Goal: Book appointment/travel/reservation

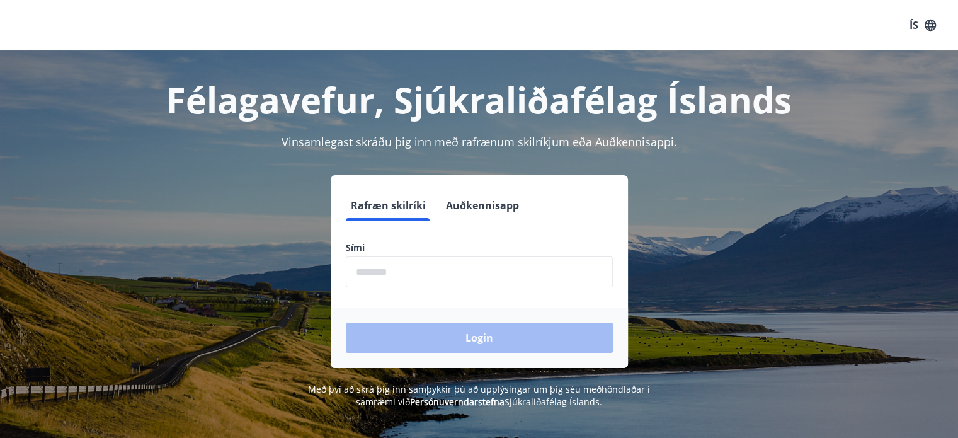
click at [421, 274] on input "phone" at bounding box center [479, 271] width 267 height 31
type input "********"
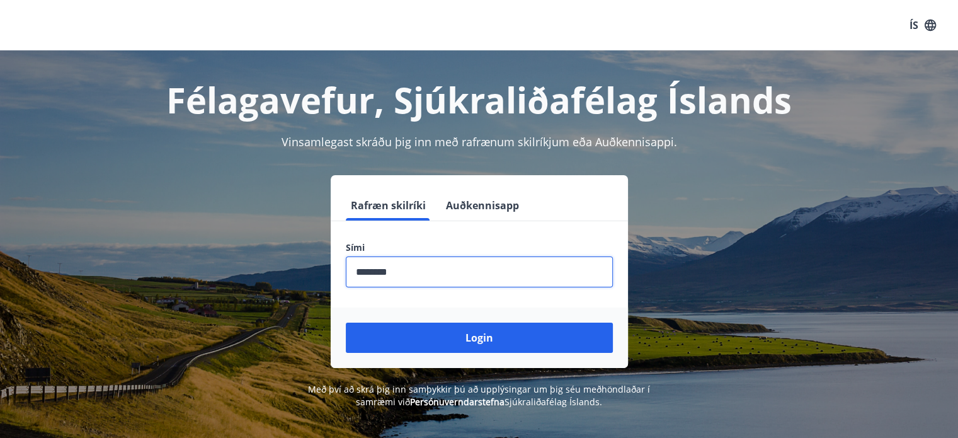
click at [480, 353] on div "Login" at bounding box center [479, 337] width 297 height 60
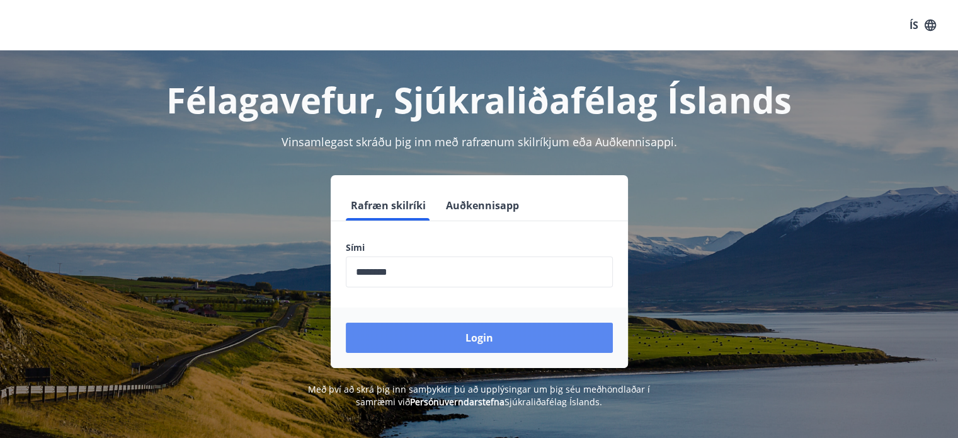
click at [519, 340] on button "Login" at bounding box center [479, 338] width 267 height 30
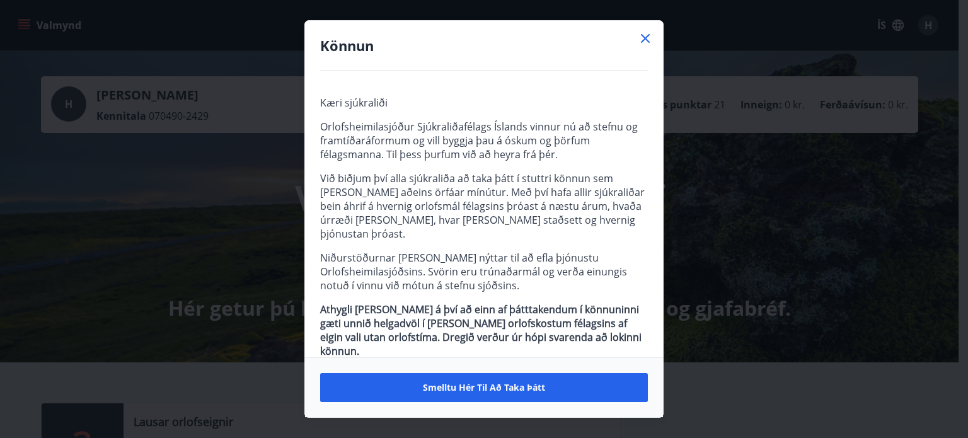
click at [651, 39] on icon at bounding box center [645, 38] width 15 height 15
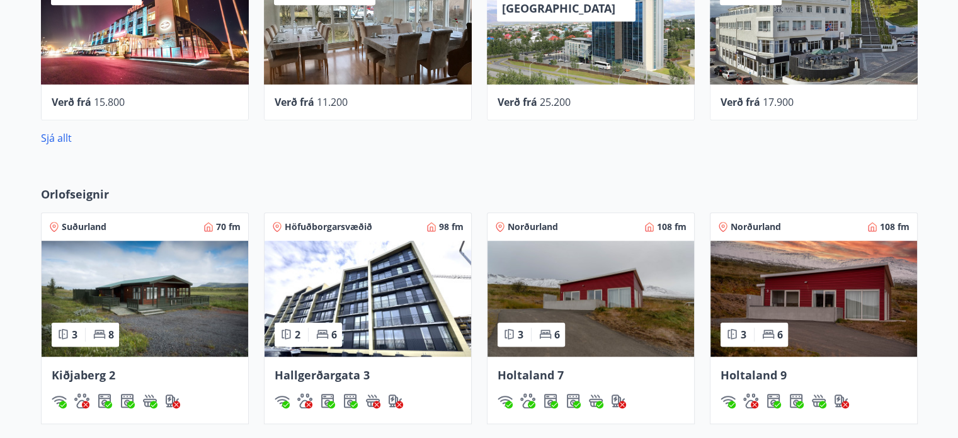
scroll to position [806, 0]
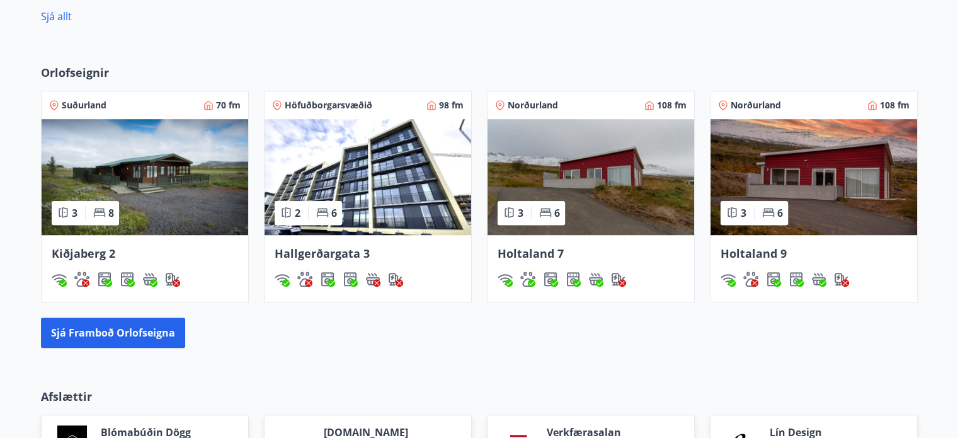
click at [580, 178] on img at bounding box center [591, 177] width 207 height 116
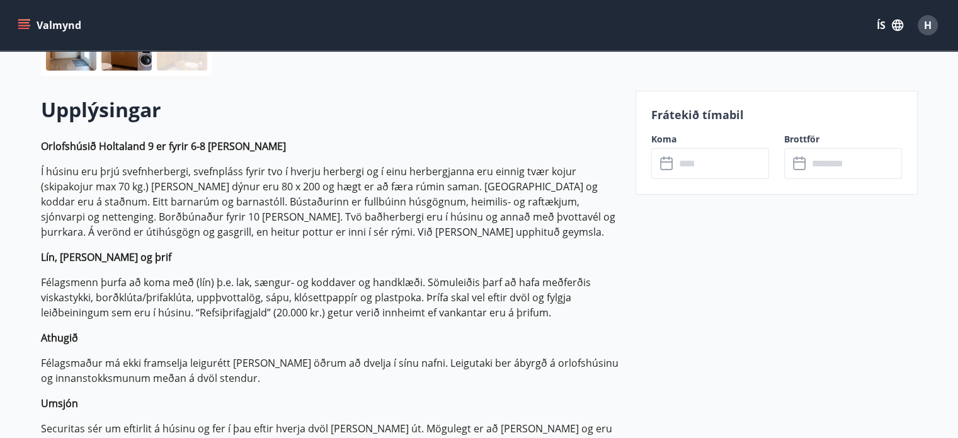
scroll to position [353, 0]
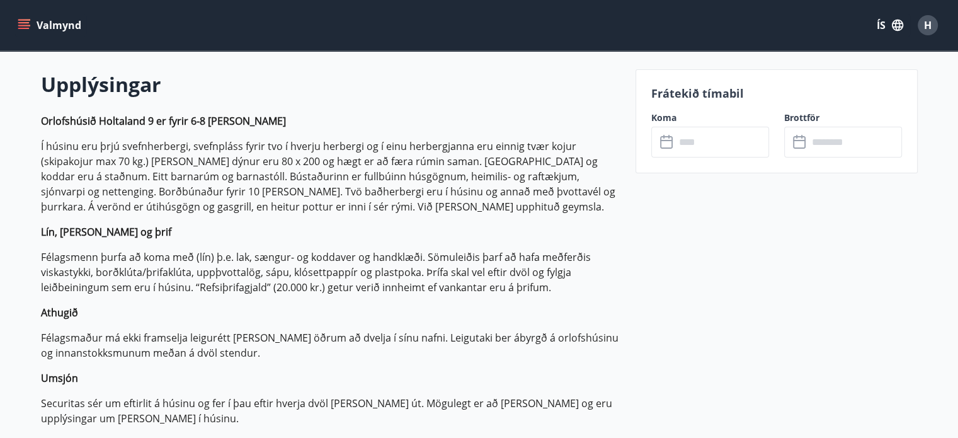
click at [665, 143] on icon at bounding box center [667, 142] width 15 height 15
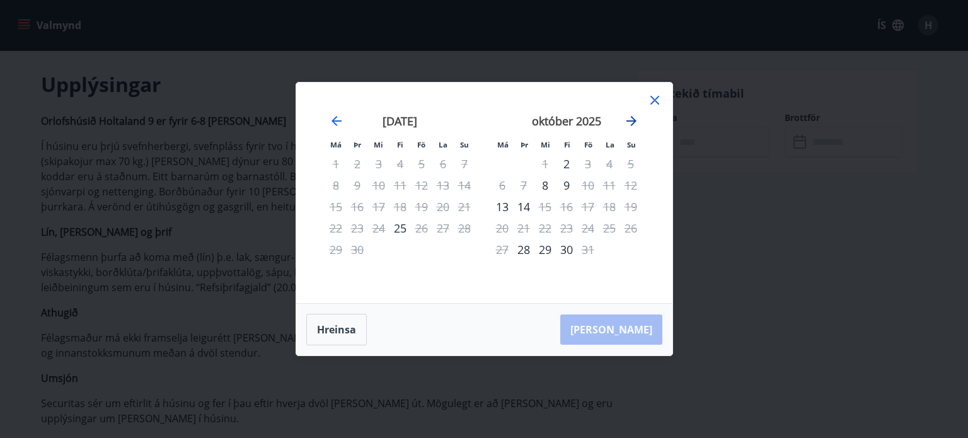
click at [635, 120] on icon "Move forward to switch to the next month." at bounding box center [631, 120] width 15 height 15
click at [653, 96] on icon at bounding box center [654, 100] width 15 height 15
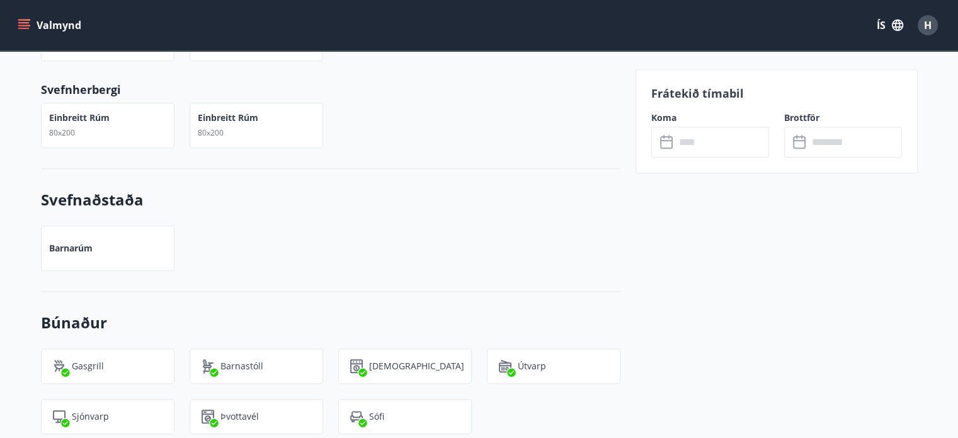
scroll to position [1058, 0]
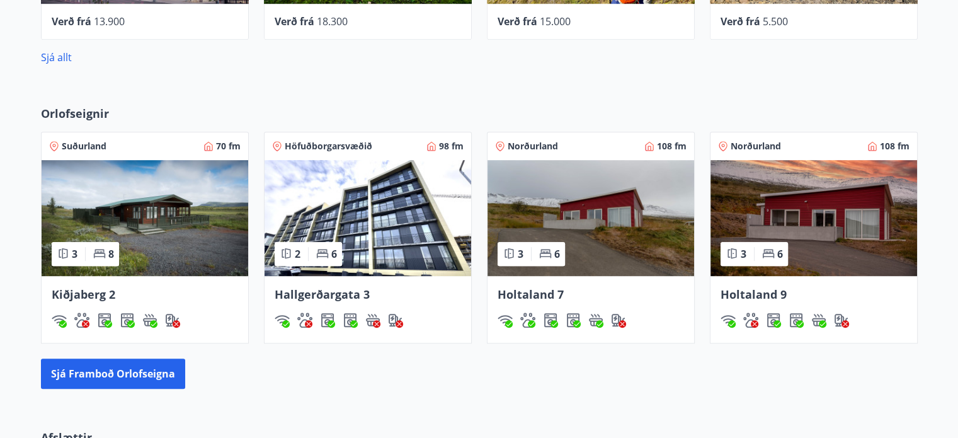
scroll to position [832, 0]
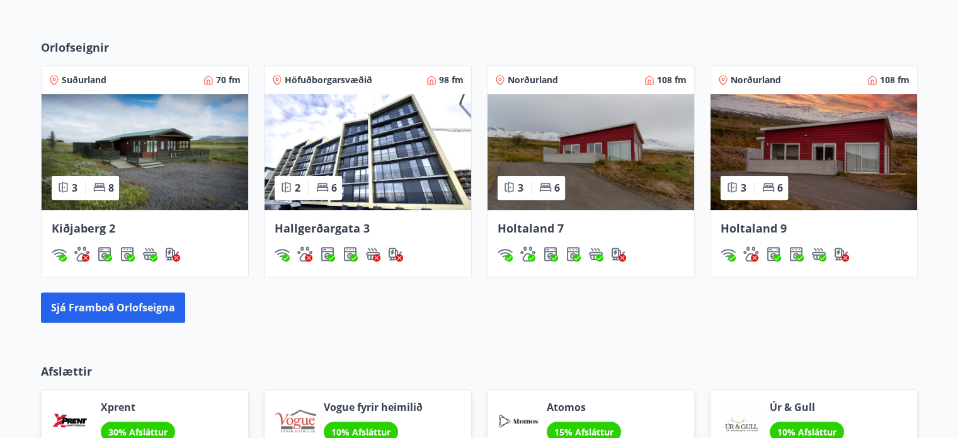
click at [547, 188] on icon at bounding box center [545, 187] width 13 height 13
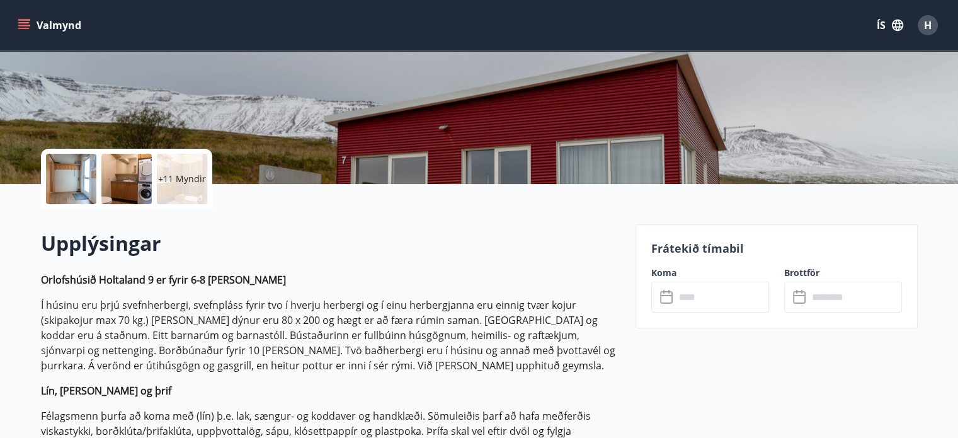
scroll to position [252, 0]
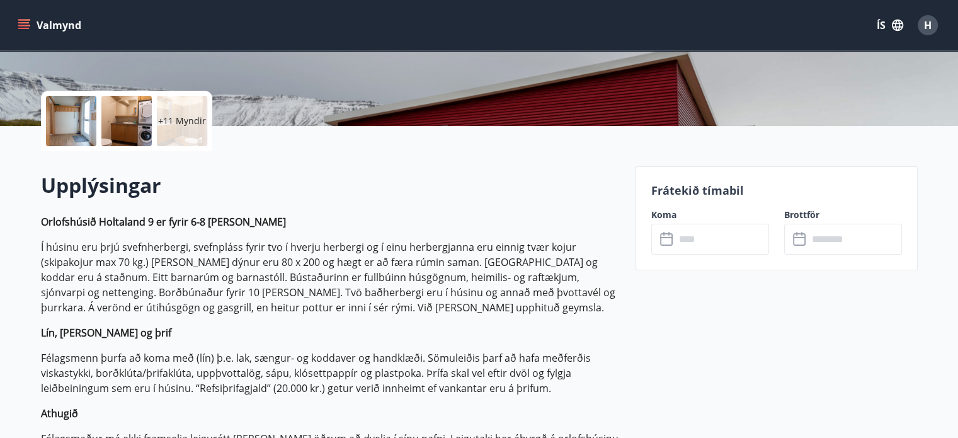
click at [687, 235] on input "text" at bounding box center [722, 239] width 94 height 31
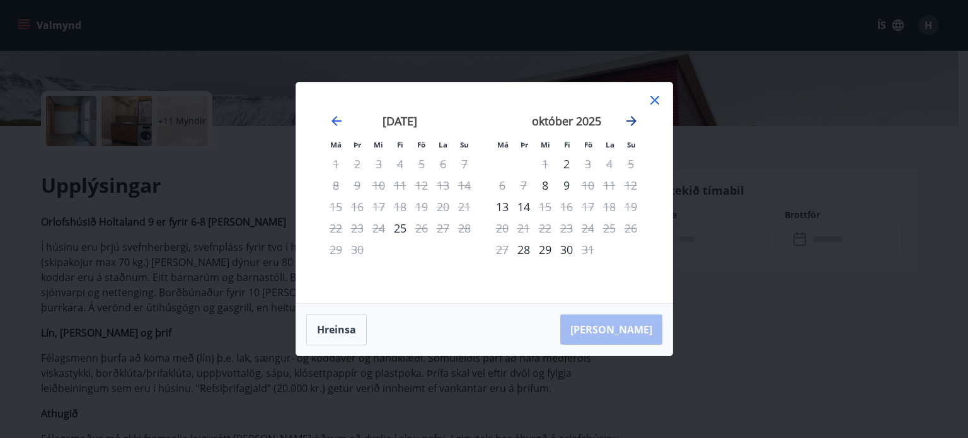
click at [627, 123] on icon "Move forward to switch to the next month." at bounding box center [631, 120] width 15 height 15
click at [625, 123] on icon "Move forward to switch to the next month." at bounding box center [631, 120] width 15 height 15
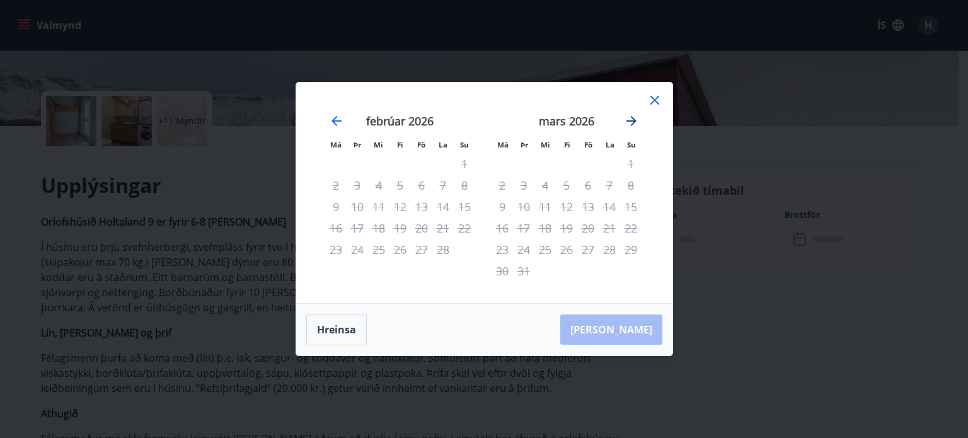
click at [625, 123] on icon "Move forward to switch to the next month." at bounding box center [631, 120] width 15 height 15
click at [337, 124] on icon "Move backward to switch to the previous month." at bounding box center [336, 120] width 15 height 15
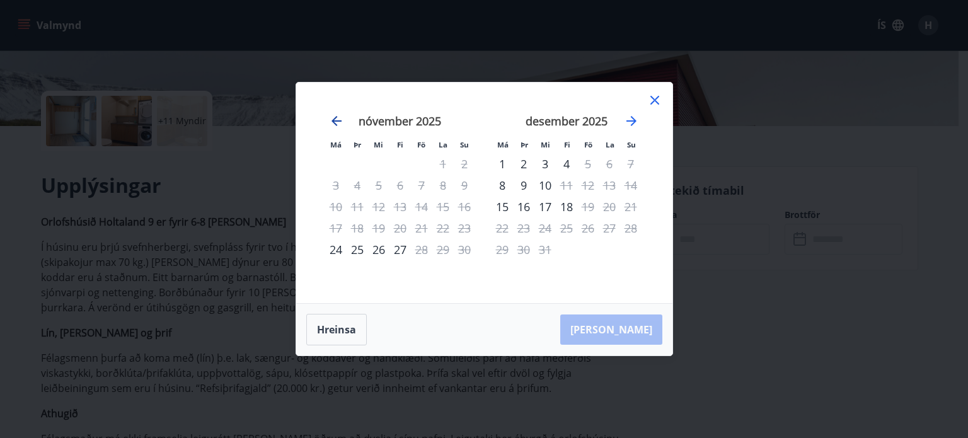
click at [337, 124] on icon "Move backward to switch to the previous month." at bounding box center [336, 120] width 15 height 15
click at [653, 100] on icon at bounding box center [654, 100] width 9 height 9
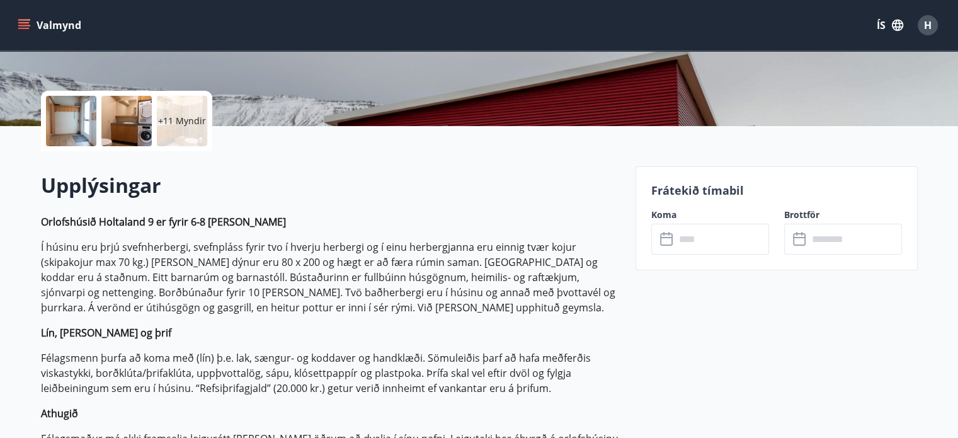
click at [407, 236] on p "Orlofshúsið Holtaland 9 er fyrir 6-8 manns Í húsinu eru þrjú svefnherbergi, sve…" at bounding box center [331, 395] width 580 height 363
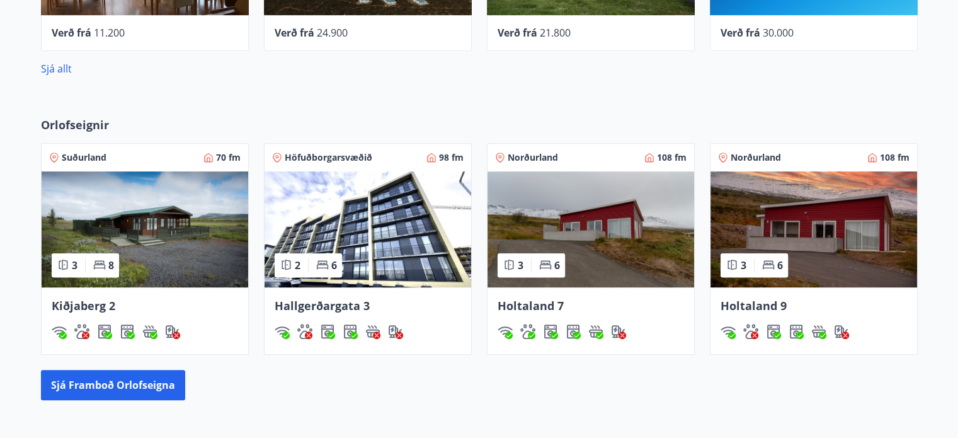
scroll to position [756, 0]
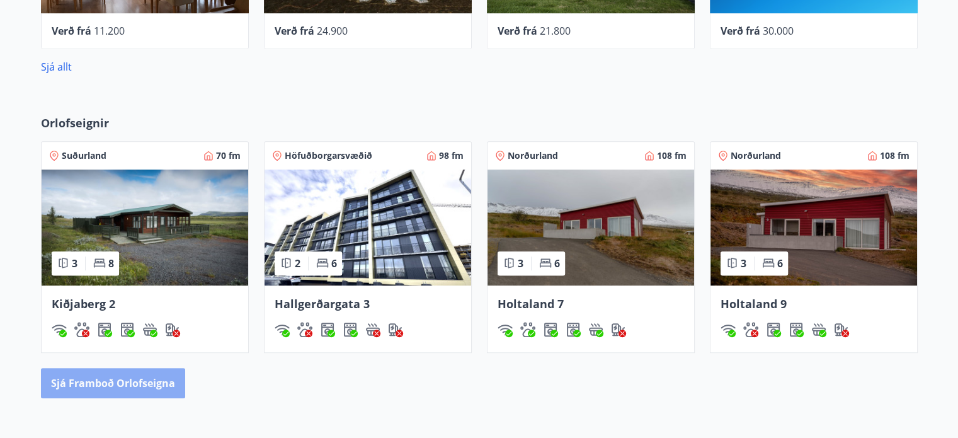
click at [119, 370] on button "Sjá framboð orlofseigna" at bounding box center [113, 383] width 144 height 30
